Goal: Book appointment/travel/reservation

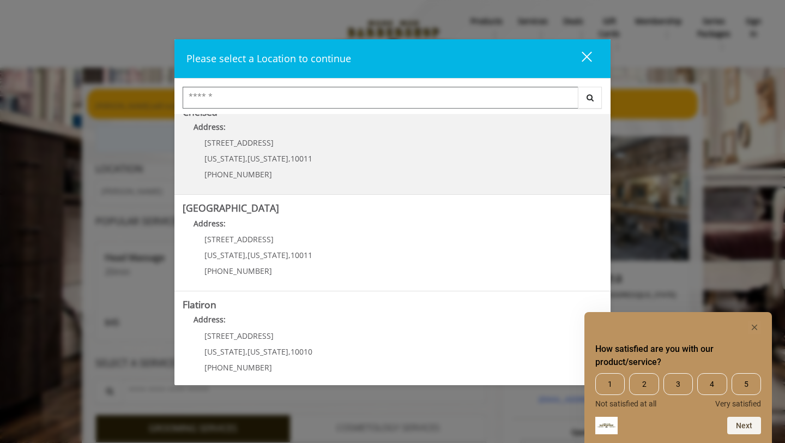
scroll to position [216, 0]
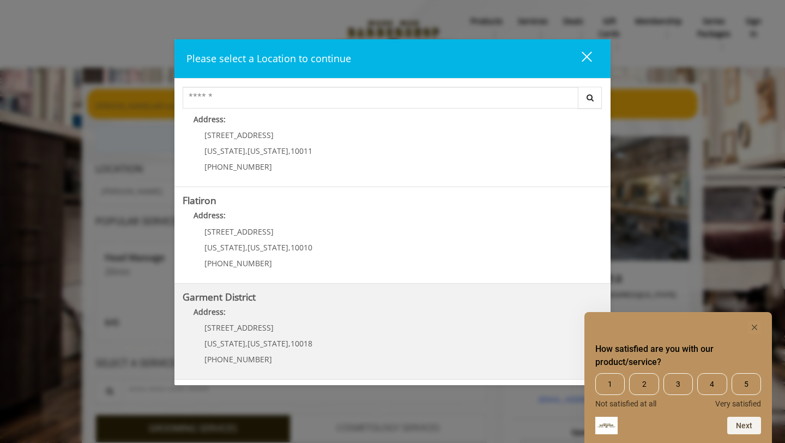
click at [315, 353] on District "Garment District Address: [STREET_ADDRESS][US_STATE][US_STATE] (212) 997-4247" at bounding box center [393, 332] width 420 height 80
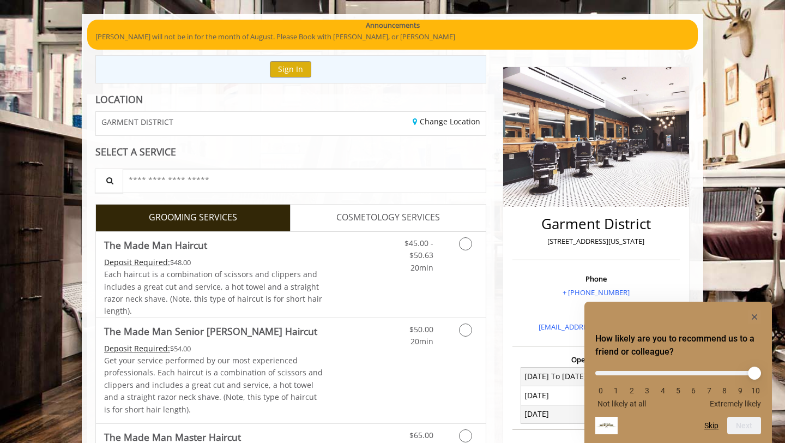
scroll to position [159, 0]
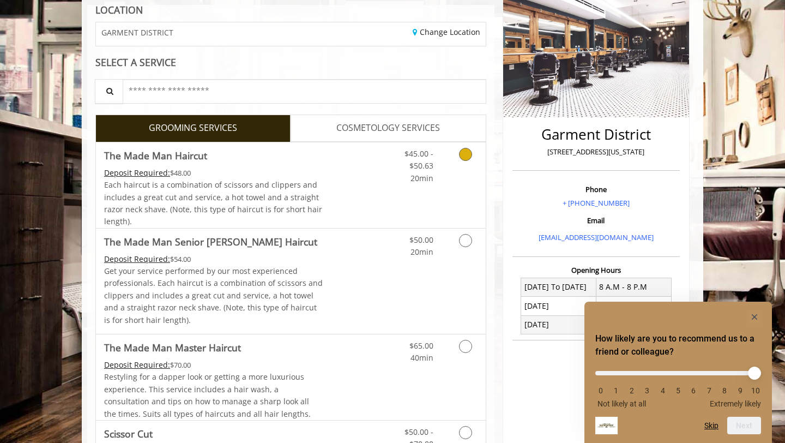
click at [464, 149] on icon "Grooming services" at bounding box center [465, 154] width 13 height 13
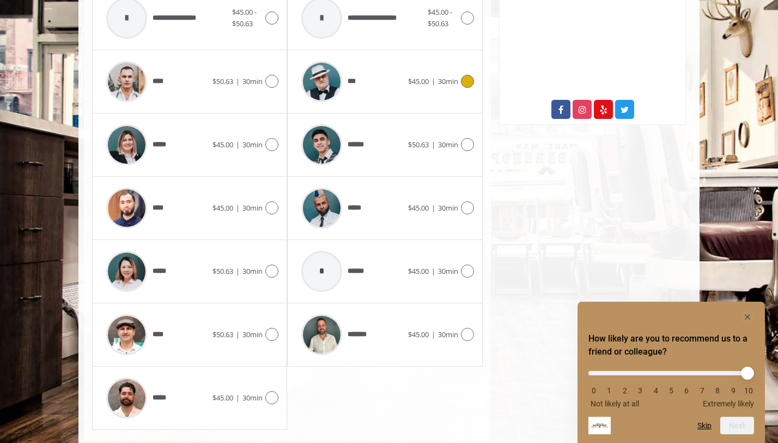
scroll to position [577, 0]
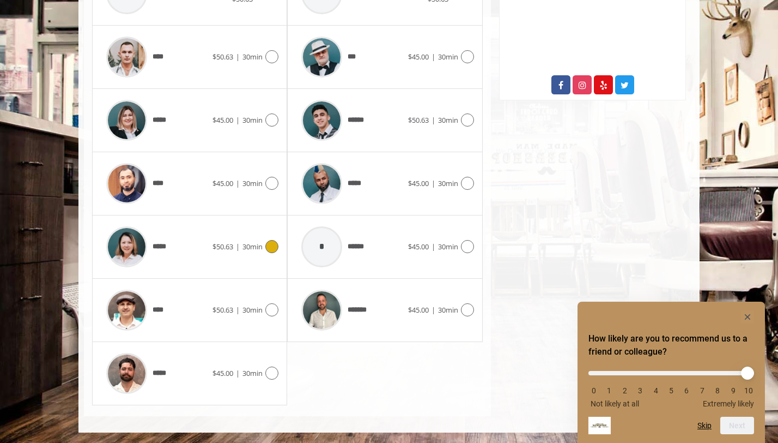
click at [272, 247] on icon at bounding box center [271, 246] width 13 height 13
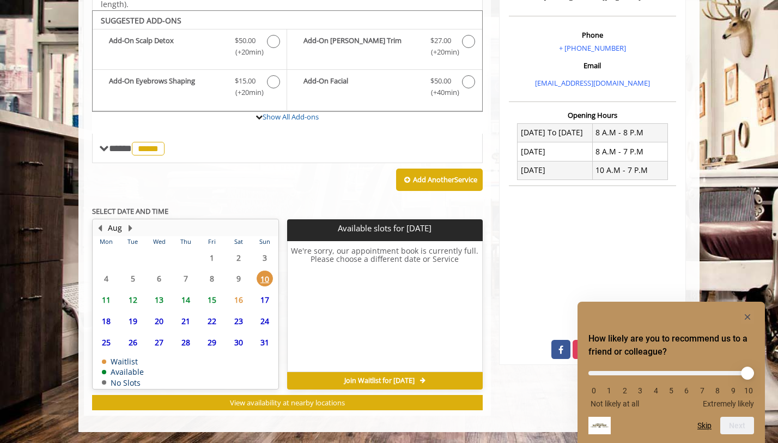
scroll to position [312, 0]
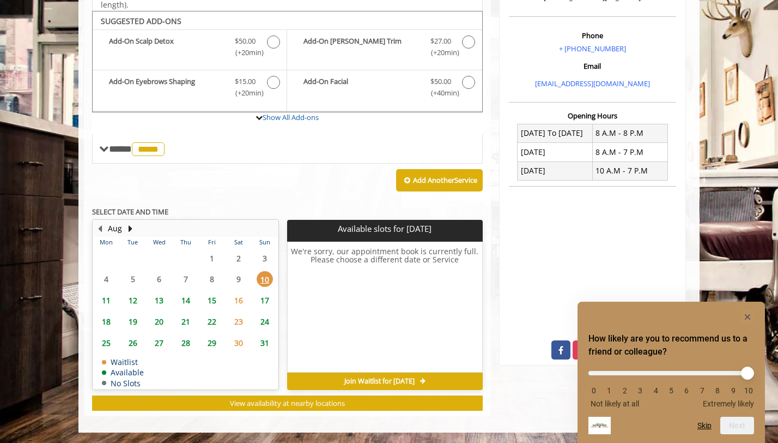
click at [212, 300] on span "15" at bounding box center [212, 300] width 16 height 16
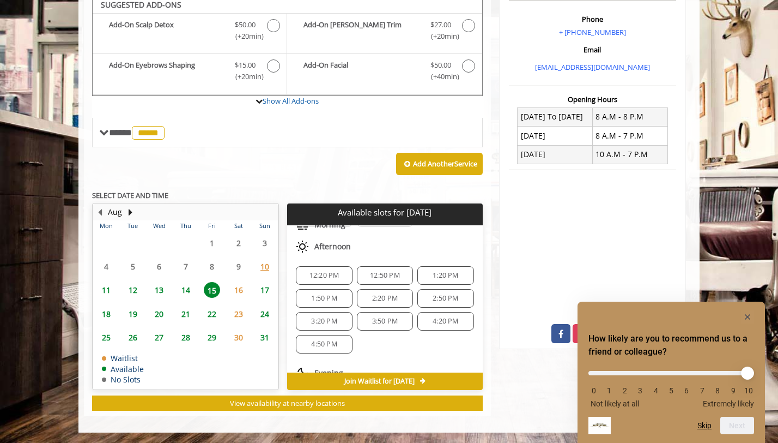
scroll to position [86, 0]
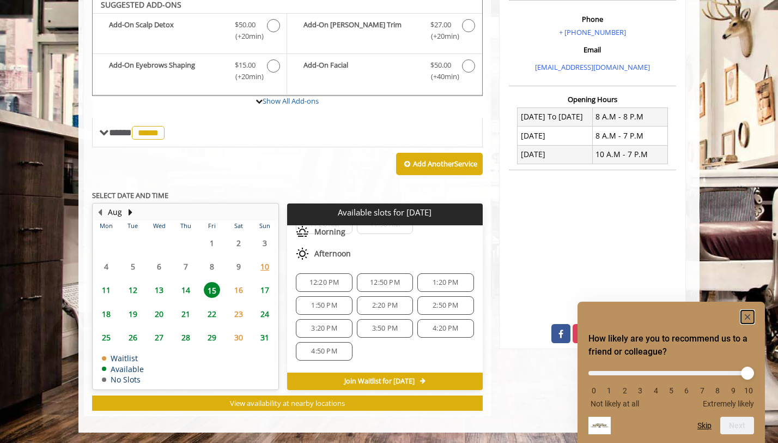
click at [747, 318] on rect "Hide survey" at bounding box center [747, 316] width 13 height 13
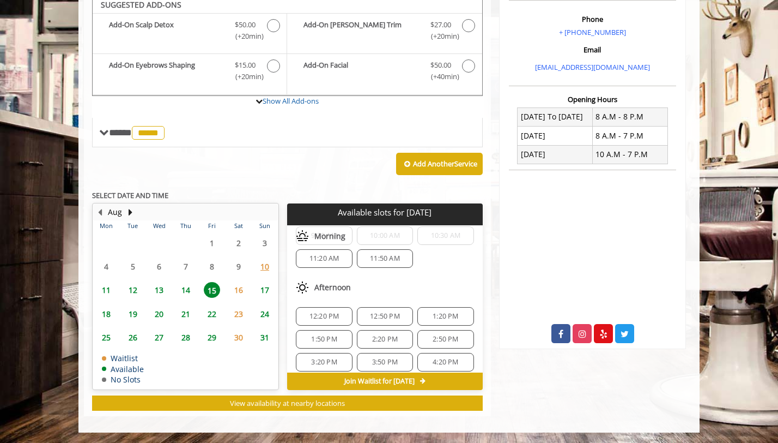
scroll to position [74, 0]
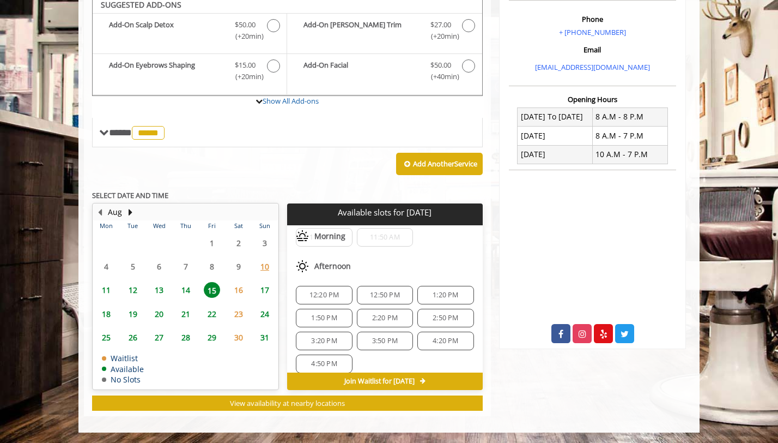
click at [330, 293] on span "12:20 PM" at bounding box center [325, 294] width 30 height 9
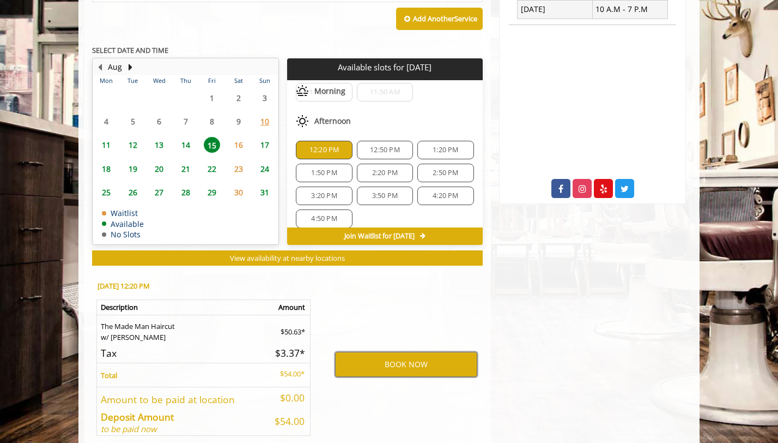
scroll to position [463, 0]
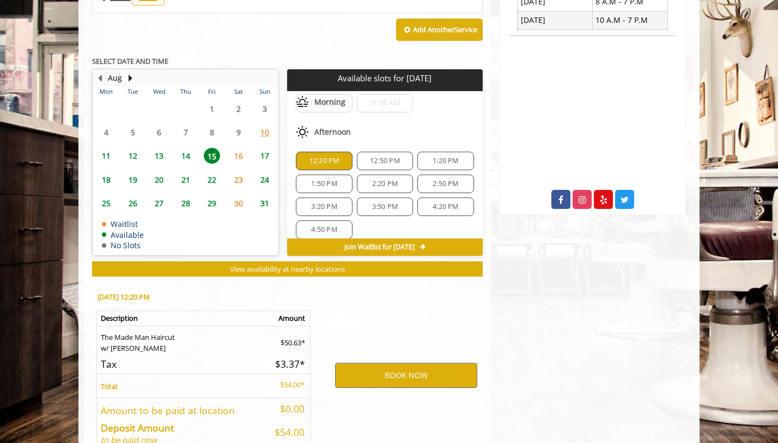
click at [239, 155] on span "16" at bounding box center [239, 156] width 16 height 16
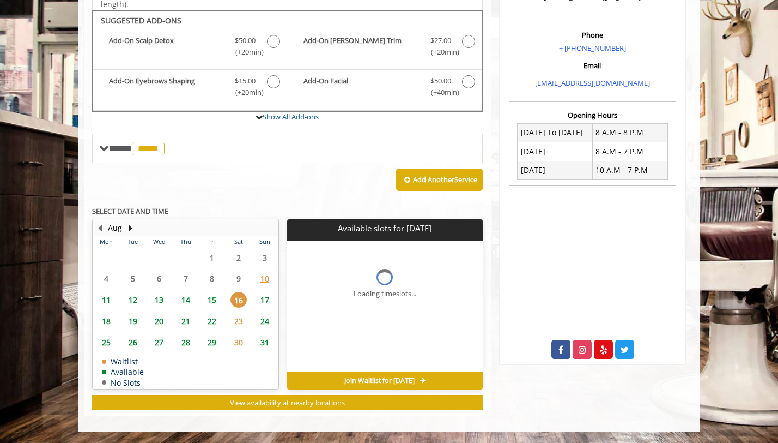
scroll to position [0, 0]
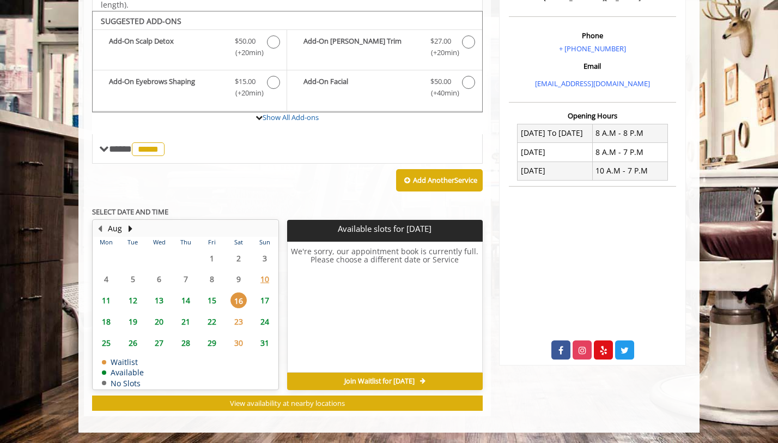
click at [214, 300] on span "15" at bounding box center [212, 300] width 16 height 16
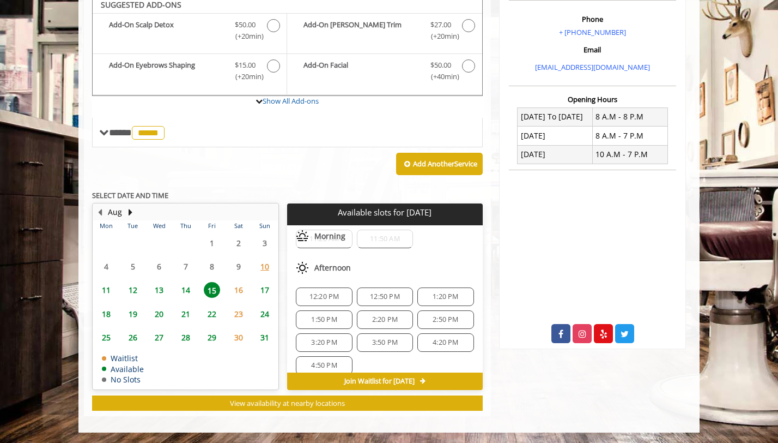
scroll to position [86, 0]
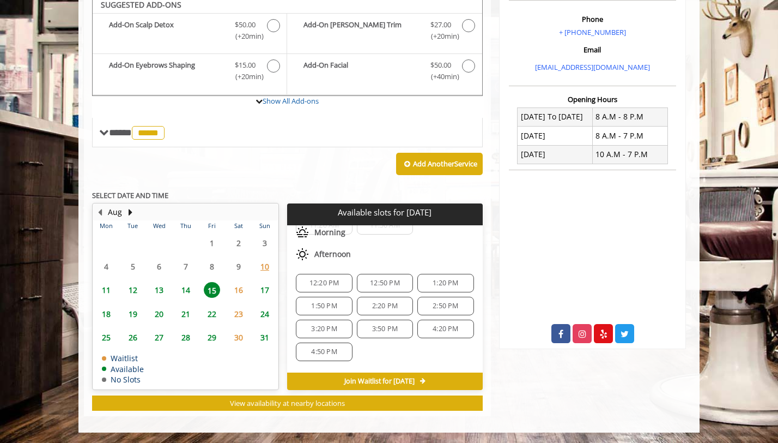
click at [320, 283] on span "12:20 PM" at bounding box center [325, 282] width 30 height 9
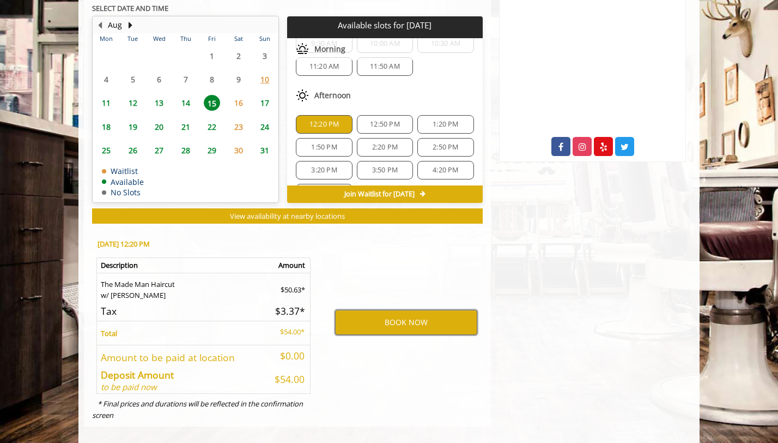
scroll to position [0, 0]
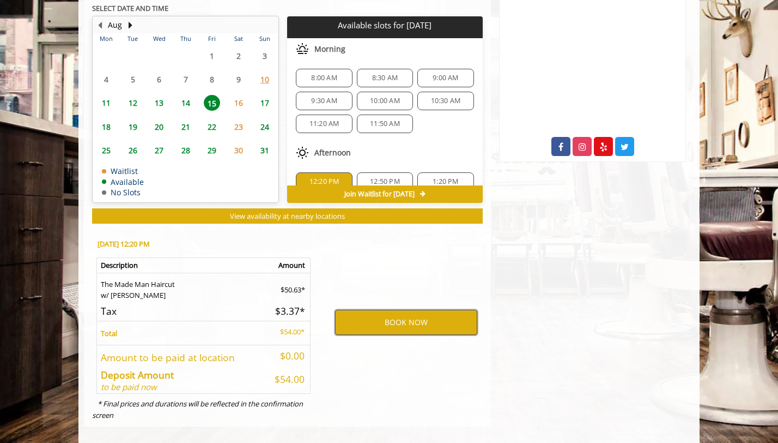
click at [399, 317] on button "BOOK NOW" at bounding box center [406, 322] width 142 height 25
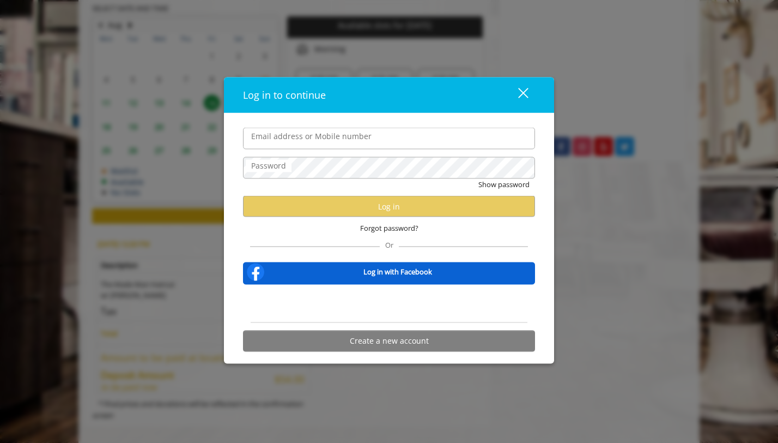
click at [519, 93] on div "close" at bounding box center [517, 95] width 22 height 16
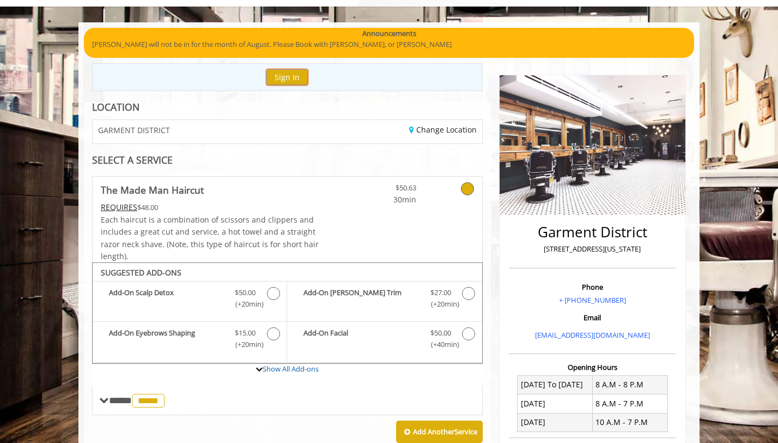
scroll to position [63, 0]
